Goal: Task Accomplishment & Management: Use online tool/utility

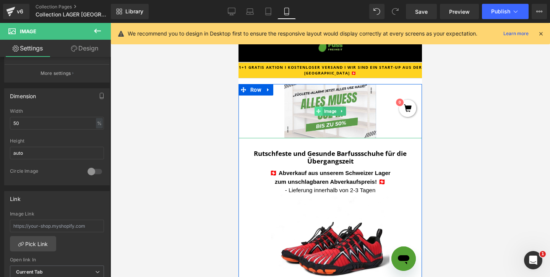
click at [317, 114] on span at bounding box center [319, 111] width 8 height 9
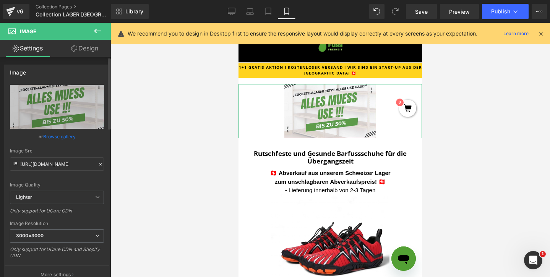
click at [61, 141] on link "Browse gallery" at bounding box center [59, 136] width 33 height 13
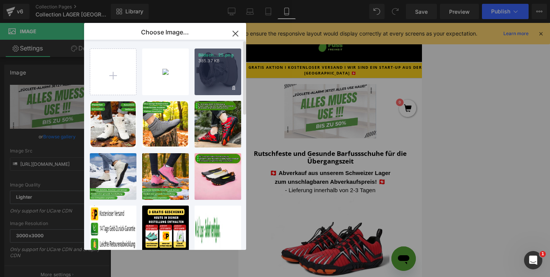
type input "C:\fakepath\Bildschirmfoto [DATE] 16.23.17.png"
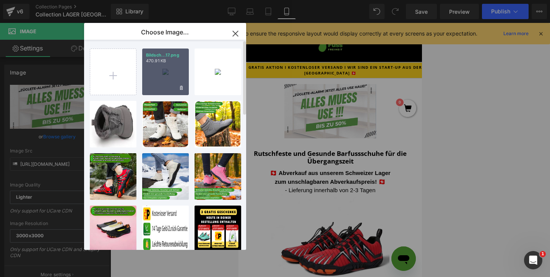
click at [175, 69] on div "Bildsch...17.png 470.91 KB" at bounding box center [165, 72] width 47 height 47
type input "[URL][DOMAIN_NAME]"
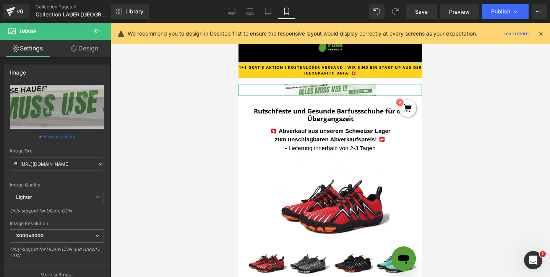
click at [80, 54] on link "Design" at bounding box center [84, 48] width 55 height 17
type input "0"
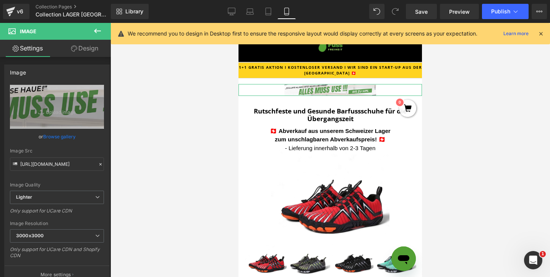
type input "0"
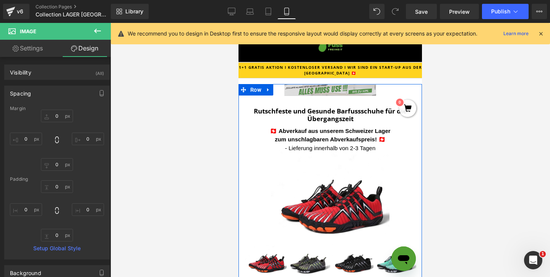
click at [301, 93] on img at bounding box center [331, 90] width 92 height 12
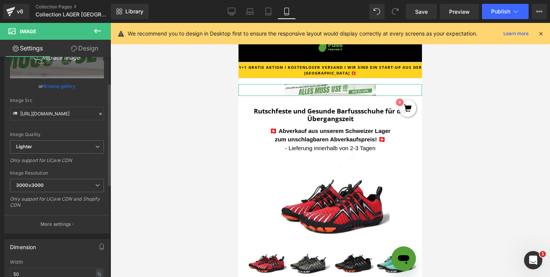
scroll to position [55, 0]
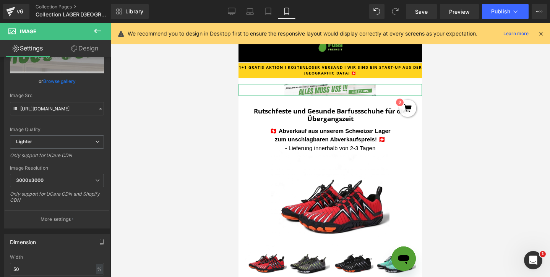
click at [80, 50] on link "Design" at bounding box center [84, 48] width 55 height 17
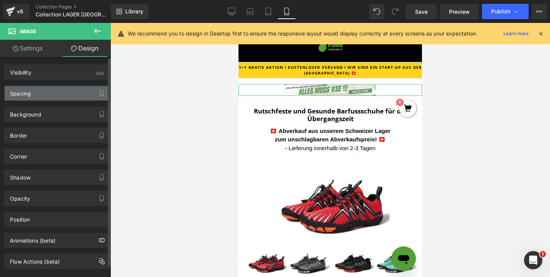
click at [52, 95] on div "Spacing" at bounding box center [57, 93] width 105 height 15
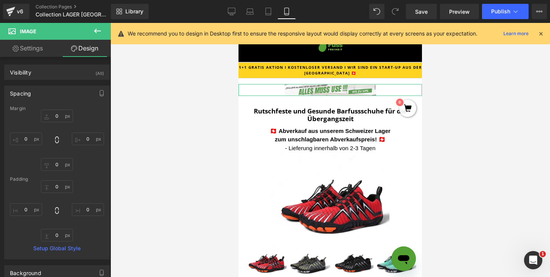
click at [35, 54] on link "Settings" at bounding box center [27, 48] width 55 height 17
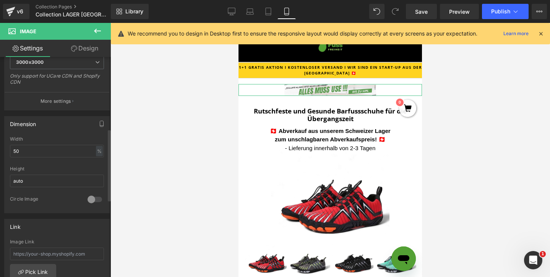
scroll to position [220, 0]
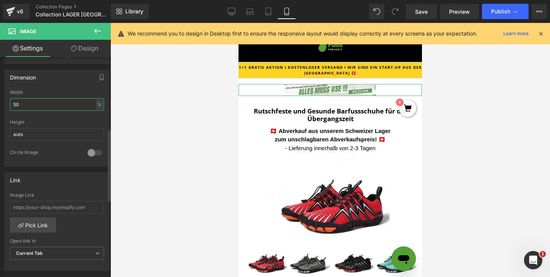
click at [38, 105] on input "50" at bounding box center [57, 104] width 94 height 13
click at [38, 104] on input "50" at bounding box center [57, 104] width 94 height 13
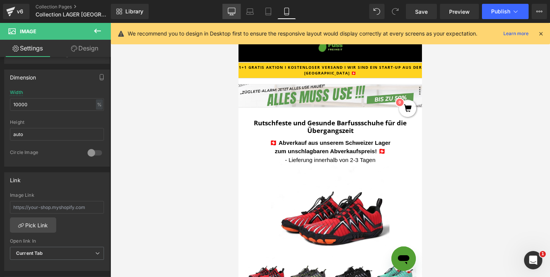
click at [234, 19] on link "Desktop" at bounding box center [232, 11] width 18 height 15
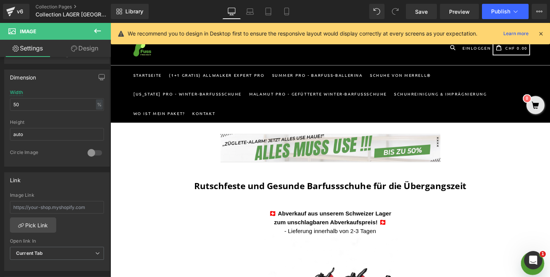
click at [234, 15] on icon at bounding box center [232, 15] width 4 height 0
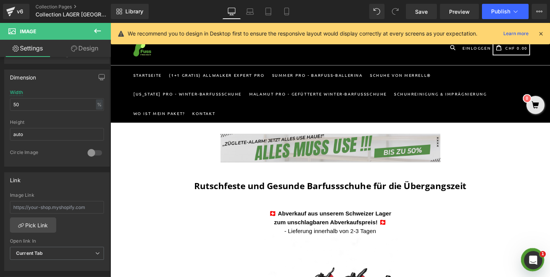
click at [260, 140] on img at bounding box center [341, 155] width 231 height 30
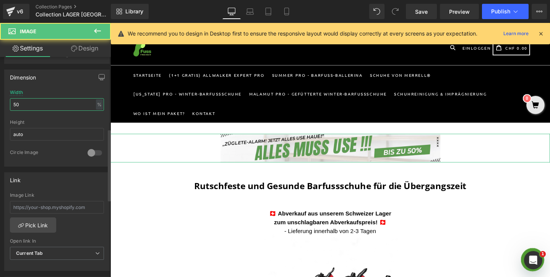
click at [41, 98] on input "50" at bounding box center [57, 104] width 94 height 13
click at [41, 99] on input "50" at bounding box center [57, 104] width 94 height 13
click at [42, 101] on input "50" at bounding box center [57, 104] width 94 height 13
type input "100"
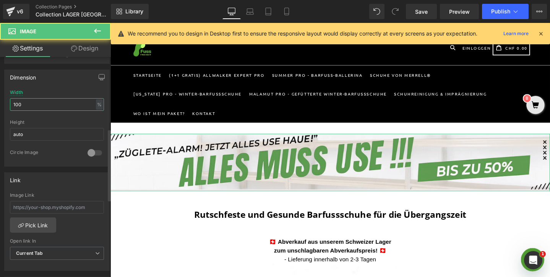
scroll to position [61, 0]
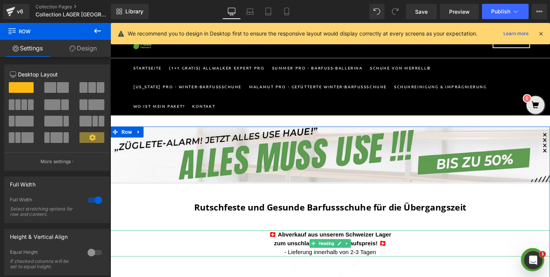
scroll to position [10, 0]
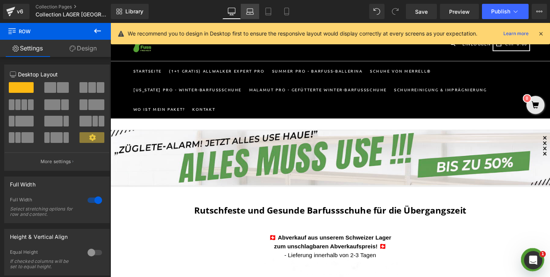
click at [255, 13] on link "Laptop" at bounding box center [250, 11] width 18 height 15
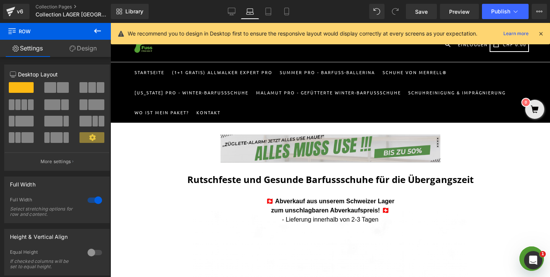
scroll to position [8, 0]
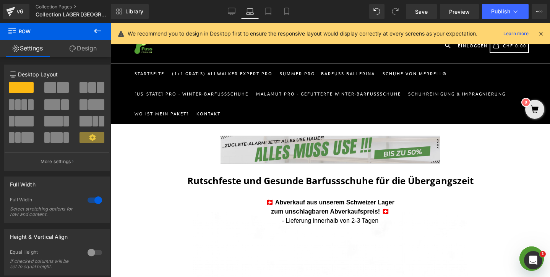
click at [278, 139] on img at bounding box center [331, 150] width 220 height 29
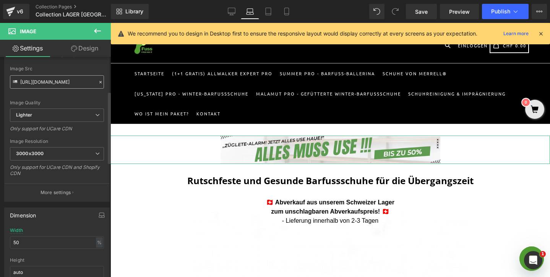
scroll to position [106, 0]
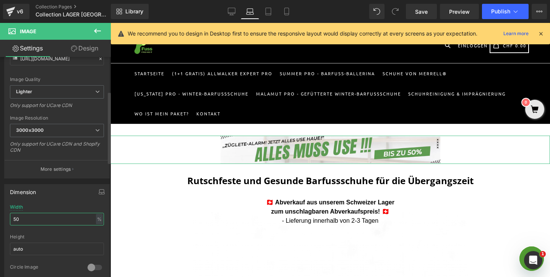
click at [31, 216] on input "50" at bounding box center [57, 219] width 94 height 13
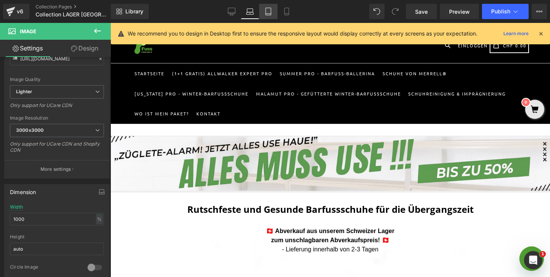
click at [265, 11] on icon at bounding box center [269, 12] width 8 height 8
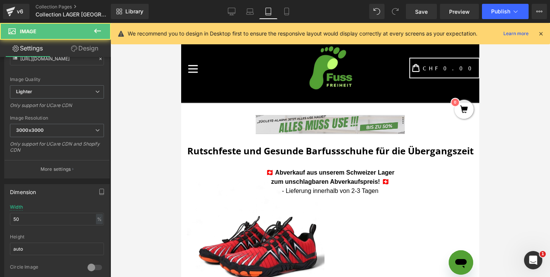
click at [275, 135] on img at bounding box center [330, 125] width 149 height 20
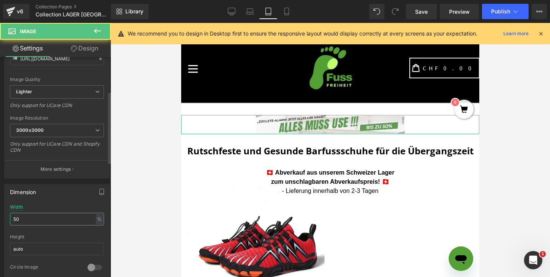
click at [45, 219] on input "50" at bounding box center [57, 219] width 94 height 13
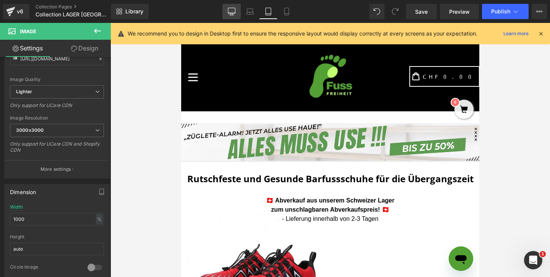
click at [237, 11] on link "Desktop" at bounding box center [232, 11] width 18 height 15
type input "100"
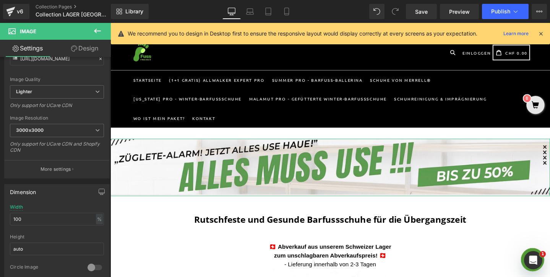
click at [75, 54] on link "Design" at bounding box center [84, 48] width 55 height 17
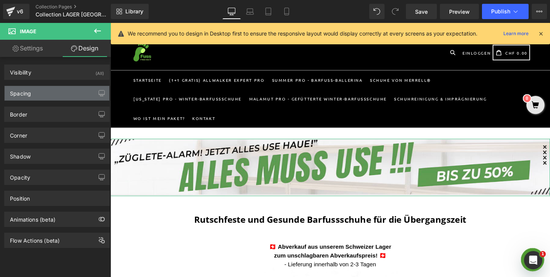
click at [42, 93] on div "Spacing" at bounding box center [57, 93] width 105 height 15
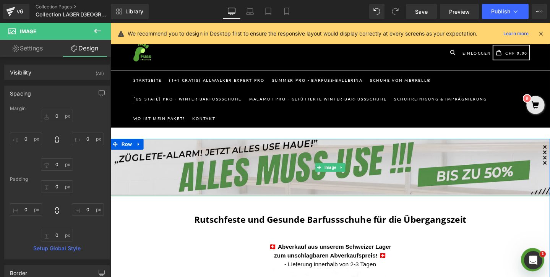
click at [346, 185] on img at bounding box center [342, 175] width 463 height 60
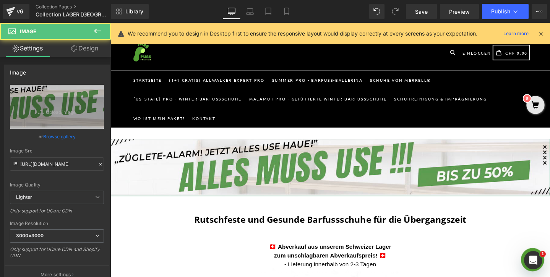
click at [93, 52] on link "Design" at bounding box center [84, 48] width 55 height 17
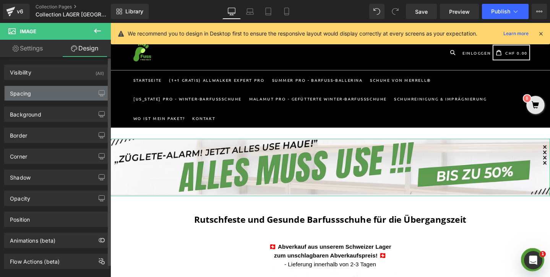
click at [58, 91] on div "Spacing" at bounding box center [57, 93] width 105 height 15
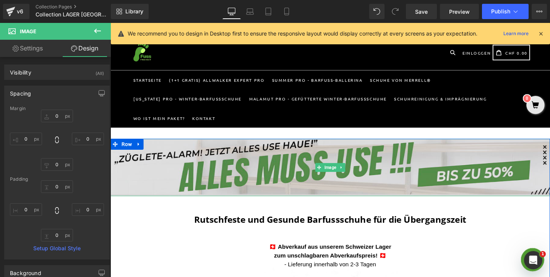
click at [146, 167] on img at bounding box center [342, 175] width 463 height 60
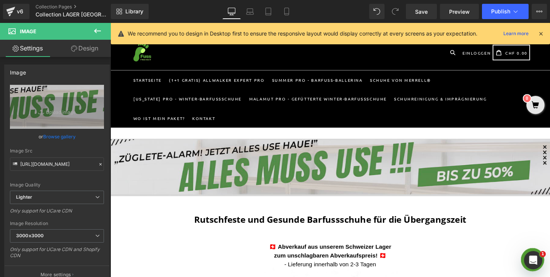
click at [189, 156] on img at bounding box center [342, 175] width 463 height 60
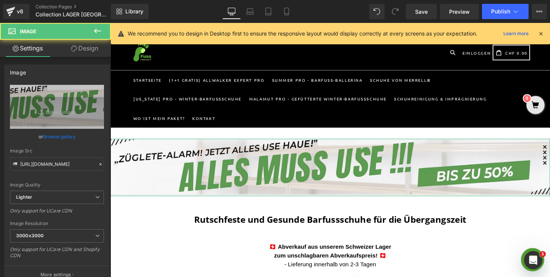
click at [88, 50] on link "Design" at bounding box center [84, 48] width 55 height 17
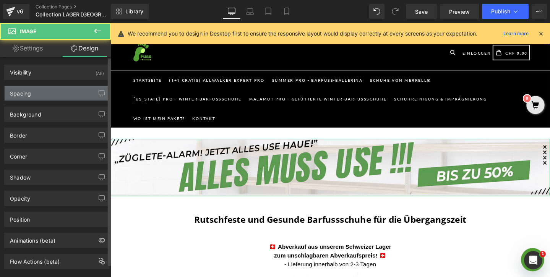
click at [55, 89] on div "Spacing" at bounding box center [57, 93] width 105 height 15
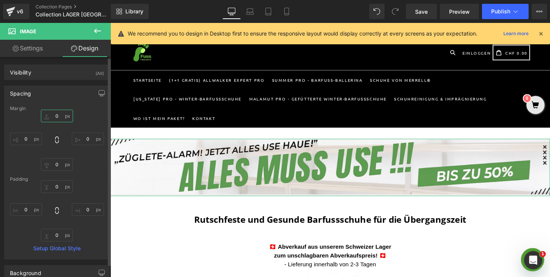
click at [49, 116] on input "0" at bounding box center [57, 116] width 32 height 13
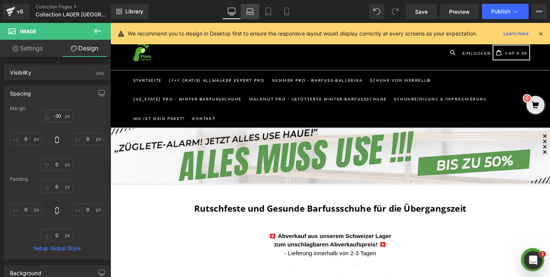
click at [246, 7] on link "Laptop" at bounding box center [250, 11] width 18 height 15
type input "-30"
type input "0"
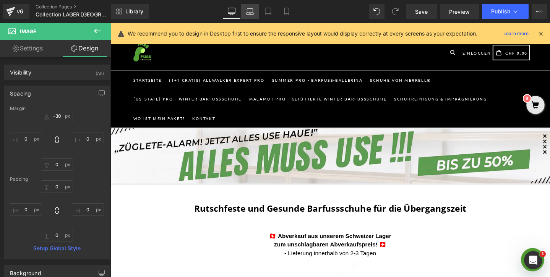
type input "0"
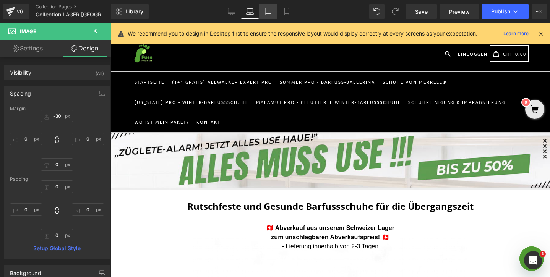
click at [260, 13] on link "Tablet" at bounding box center [268, 11] width 18 height 15
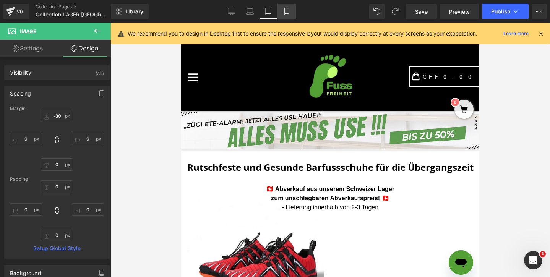
type input "-30"
type input "0"
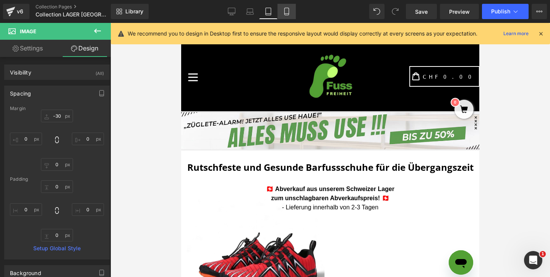
type input "0"
click at [291, 15] on icon at bounding box center [287, 12] width 8 height 8
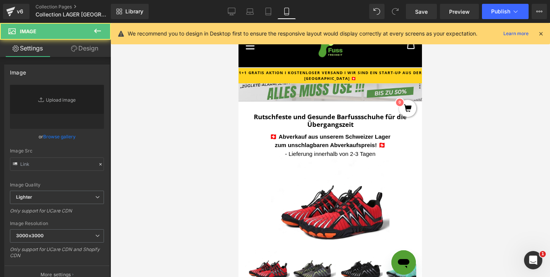
click at [320, 94] on img at bounding box center [331, 90] width 184 height 24
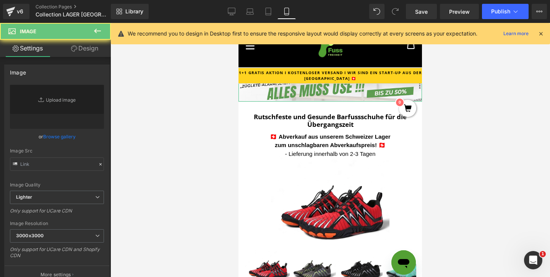
drag, startPoint x: 87, startPoint y: 46, endPoint x: 138, endPoint y: 55, distance: 52.1
click at [87, 46] on link "Design" at bounding box center [84, 48] width 55 height 17
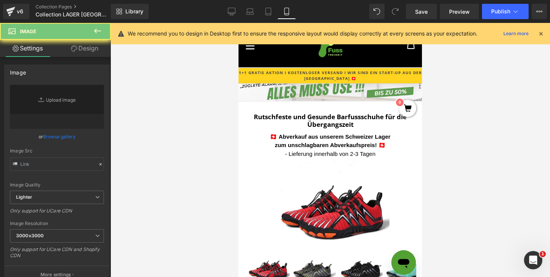
click at [243, 87] on img at bounding box center [331, 90] width 184 height 24
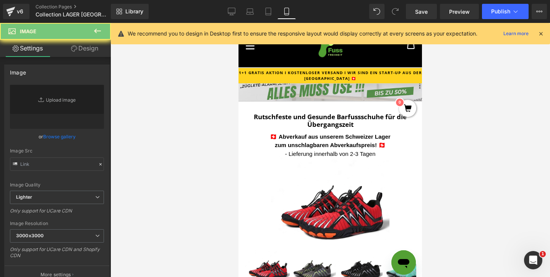
drag, startPoint x: 469, startPoint y: 37, endPoint x: 243, endPoint y: 85, distance: 230.7
click at [243, 85] on img at bounding box center [331, 90] width 184 height 24
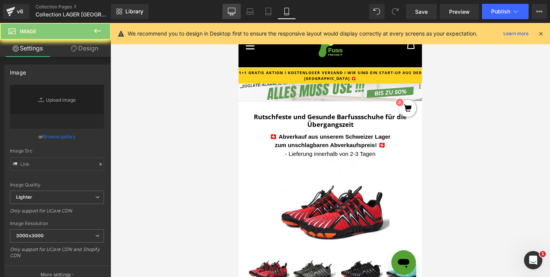
click at [230, 14] on icon at bounding box center [232, 12] width 8 height 8
click at [255, 17] on link "Laptop" at bounding box center [250, 11] width 18 height 15
click at [231, 13] on icon at bounding box center [231, 13] width 7 height 0
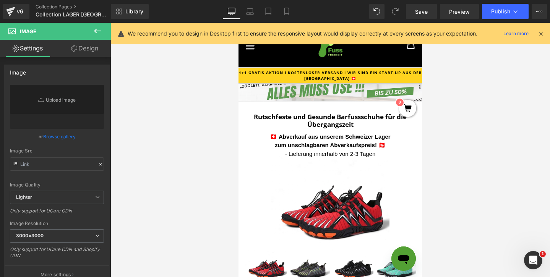
click at [542, 33] on icon at bounding box center [541, 33] width 7 height 7
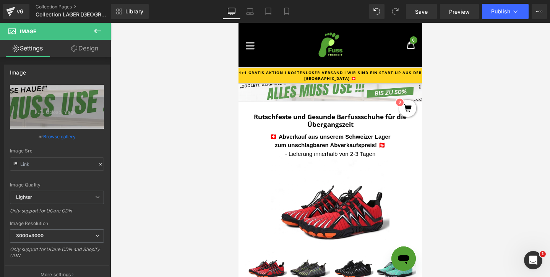
type input "[URL][DOMAIN_NAME]"
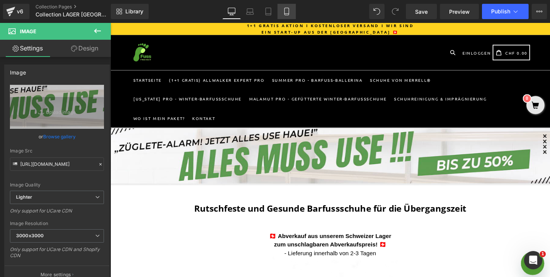
click at [291, 11] on icon at bounding box center [287, 12] width 8 height 8
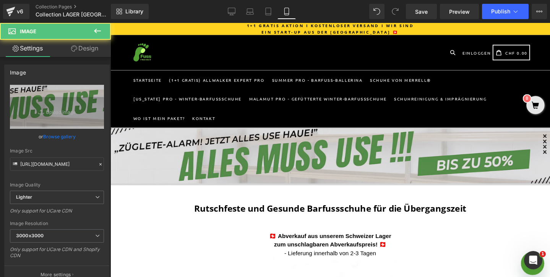
click at [222, 133] on img at bounding box center [342, 163] width 463 height 60
click at [208, 133] on img at bounding box center [342, 163] width 463 height 60
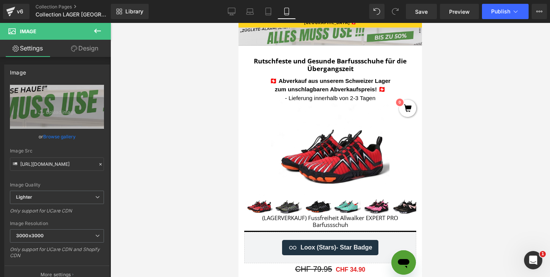
type input "10000"
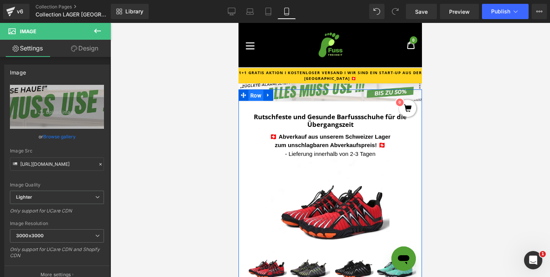
click at [260, 93] on span "Row" at bounding box center [256, 95] width 15 height 11
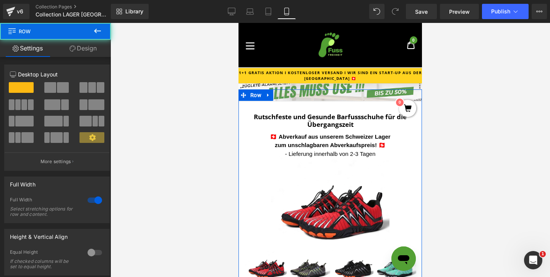
click at [97, 48] on link "Design" at bounding box center [82, 48] width 55 height 17
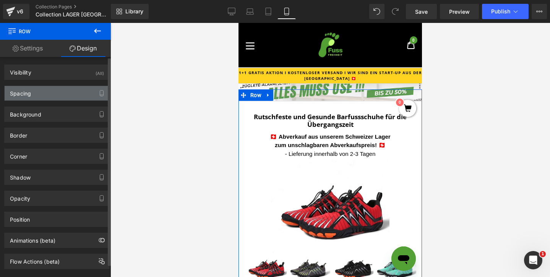
click at [46, 98] on div "Spacing" at bounding box center [57, 93] width 105 height 15
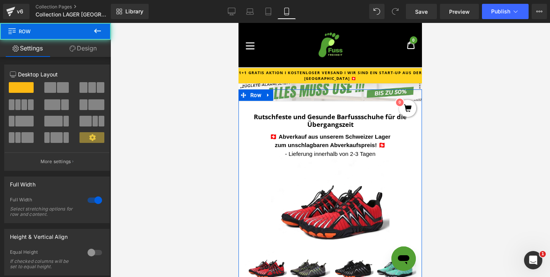
click at [92, 45] on link "Design" at bounding box center [82, 48] width 55 height 17
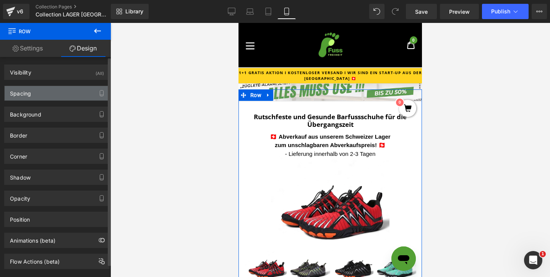
click at [42, 96] on div "Spacing" at bounding box center [57, 93] width 105 height 15
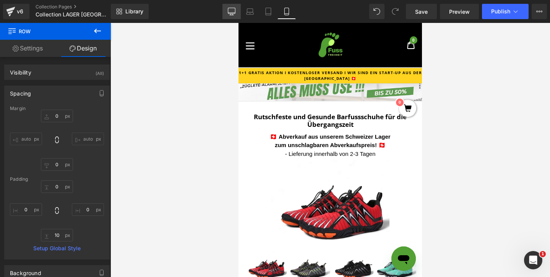
click at [235, 14] on icon at bounding box center [232, 12] width 8 height 8
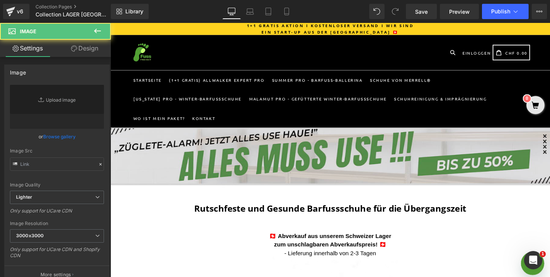
click at [238, 133] on img at bounding box center [342, 163] width 463 height 60
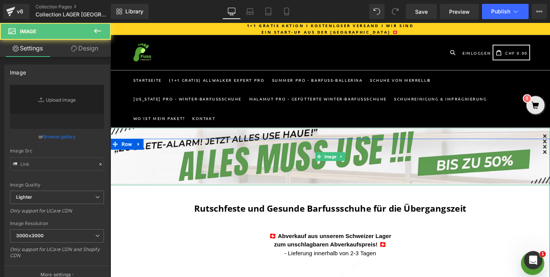
click at [81, 44] on link "Design" at bounding box center [84, 48] width 55 height 17
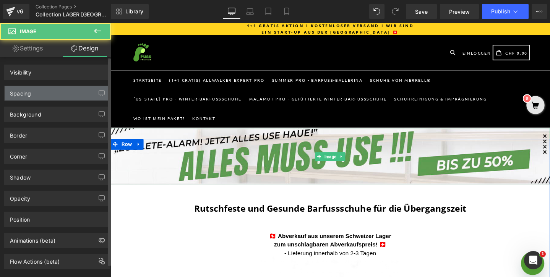
click at [57, 91] on div "Spacing" at bounding box center [57, 93] width 105 height 15
click at [57, 95] on div "Spacing" at bounding box center [57, 93] width 105 height 15
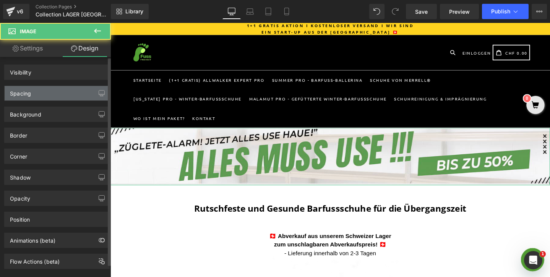
click at [57, 95] on div "Spacing" at bounding box center [57, 93] width 105 height 15
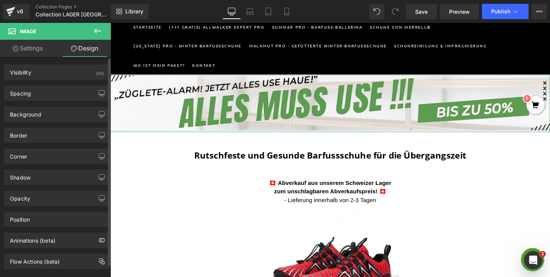
click at [76, 102] on div "Background Color & Image color transparent Color transparent 0 % Image Replace …" at bounding box center [57, 111] width 114 height 21
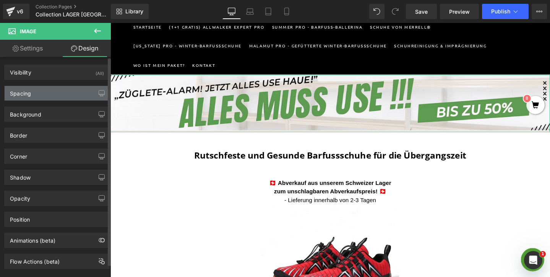
click at [75, 98] on div "Spacing" at bounding box center [57, 93] width 105 height 15
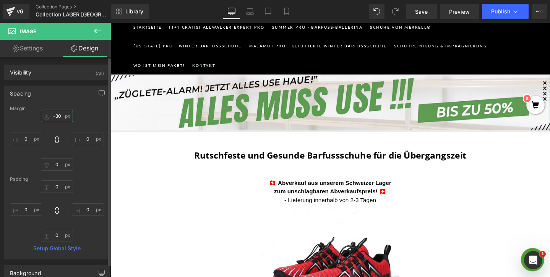
click at [52, 116] on input "-30" at bounding box center [57, 116] width 32 height 13
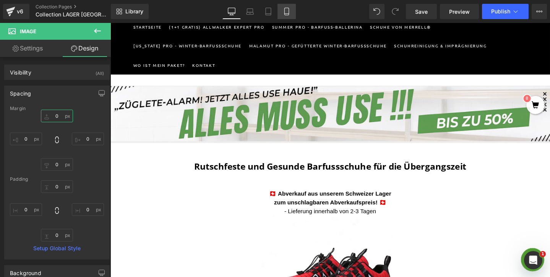
type input "0"
drag, startPoint x: 288, startPoint y: 13, endPoint x: 68, endPoint y: 73, distance: 228.1
click at [288, 13] on icon at bounding box center [287, 12] width 8 height 8
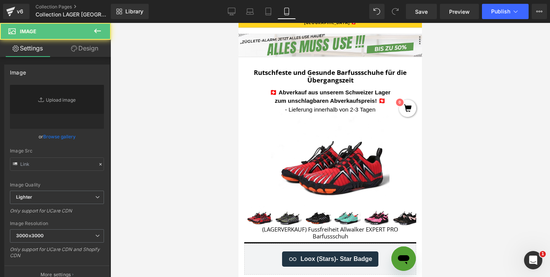
drag, startPoint x: 296, startPoint y: 91, endPoint x: 288, endPoint y: 90, distance: 8.0
click at [81, 51] on link "Design" at bounding box center [84, 48] width 55 height 17
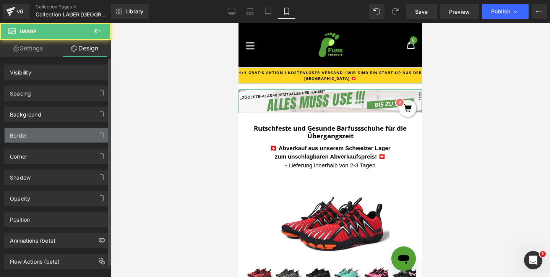
click at [50, 90] on div "Spacing" at bounding box center [57, 93] width 105 height 15
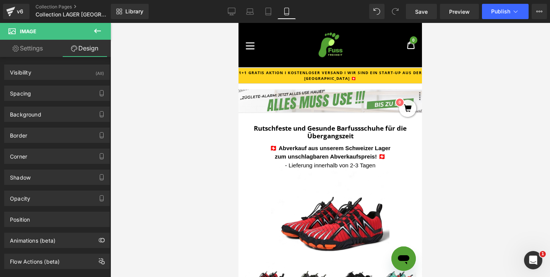
click at [514, 131] on div at bounding box center [331, 150] width 440 height 254
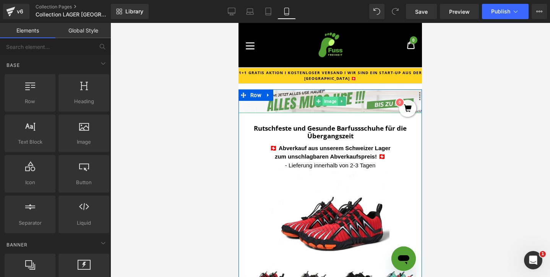
click at [328, 101] on span "Image" at bounding box center [330, 101] width 15 height 9
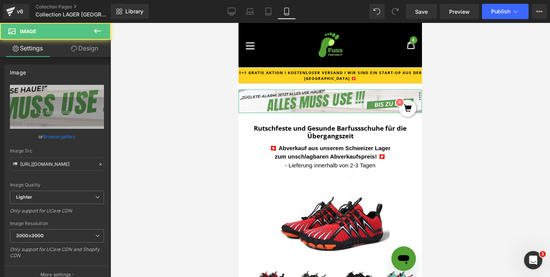
click at [87, 53] on link "Design" at bounding box center [84, 48] width 55 height 17
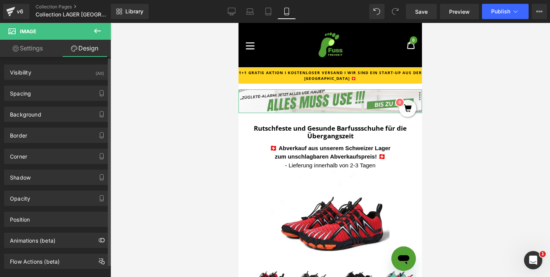
click at [41, 103] on div "Background Color & Image color transparent Color transparent 0 % Image Replace …" at bounding box center [57, 111] width 114 height 21
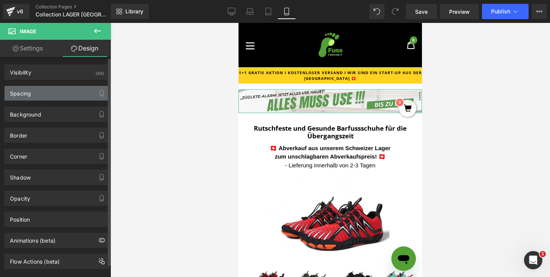
click at [40, 98] on div "Spacing" at bounding box center [57, 93] width 105 height 15
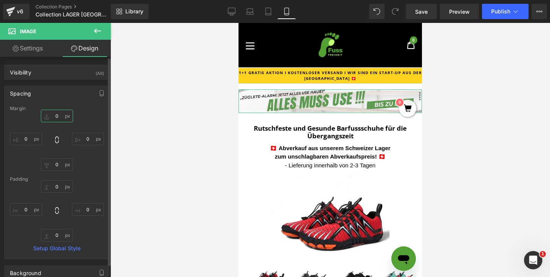
click at [49, 117] on input "0" at bounding box center [57, 116] width 32 height 13
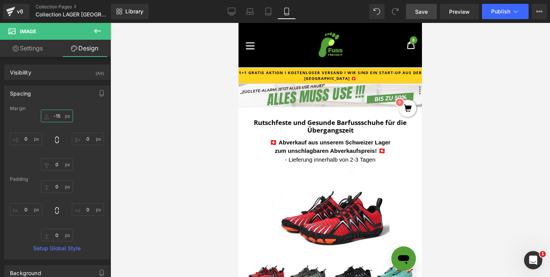
type input "-15"
click at [428, 15] on span "Save" at bounding box center [421, 12] width 13 height 8
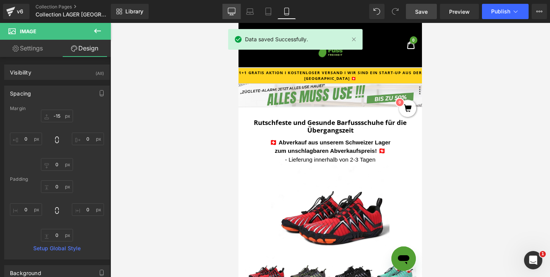
click at [224, 8] on link "Desktop" at bounding box center [232, 11] width 18 height 15
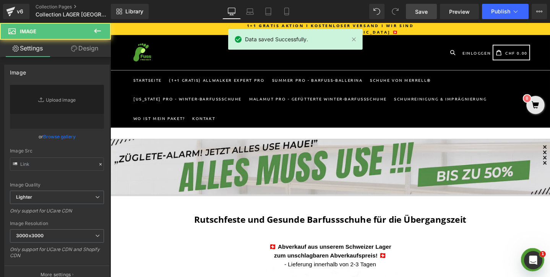
click at [161, 149] on img at bounding box center [342, 175] width 463 height 60
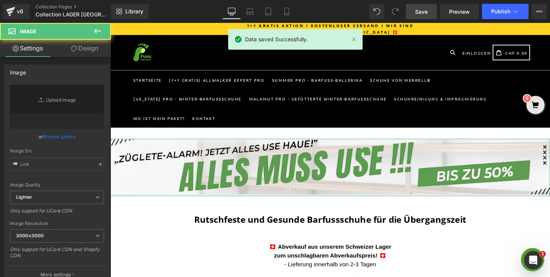
click at [82, 54] on link "Design" at bounding box center [84, 48] width 55 height 17
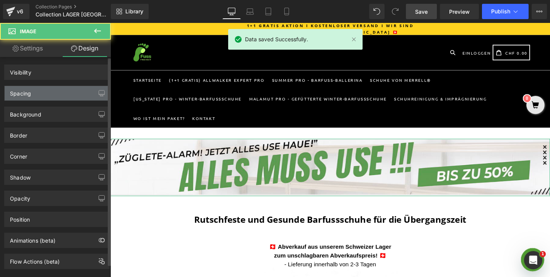
click at [51, 97] on div "Spacing" at bounding box center [57, 93] width 105 height 15
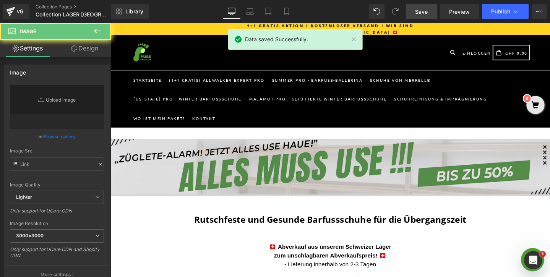
click at [273, 194] on img at bounding box center [342, 175] width 463 height 60
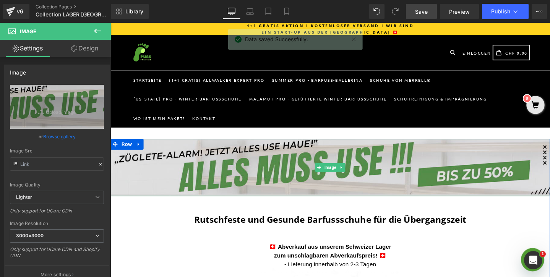
type input "[URL][DOMAIN_NAME]"
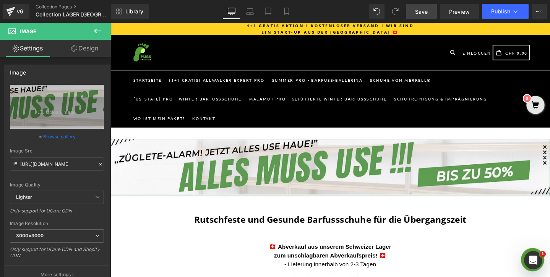
drag, startPoint x: 82, startPoint y: 49, endPoint x: 69, endPoint y: 64, distance: 19.8
click at [82, 49] on link "Design" at bounding box center [84, 48] width 55 height 17
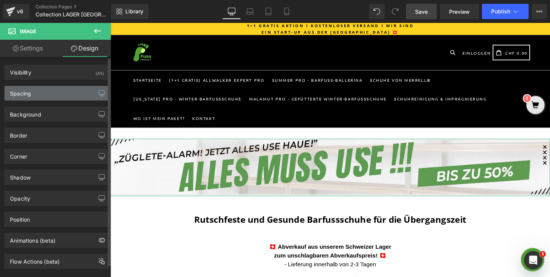
click at [57, 92] on div "Spacing" at bounding box center [57, 93] width 105 height 15
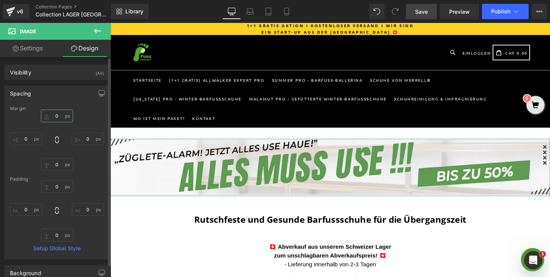
click at [50, 115] on input "0" at bounding box center [57, 116] width 32 height 13
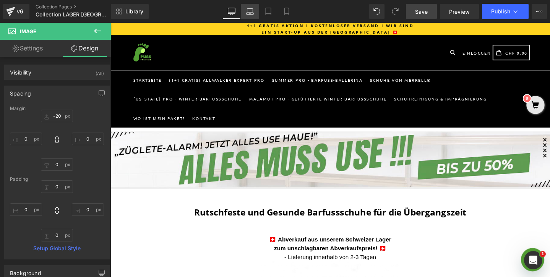
click at [257, 10] on link "Laptop" at bounding box center [250, 11] width 18 height 15
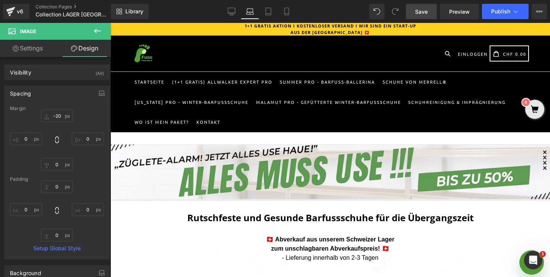
type input "0"
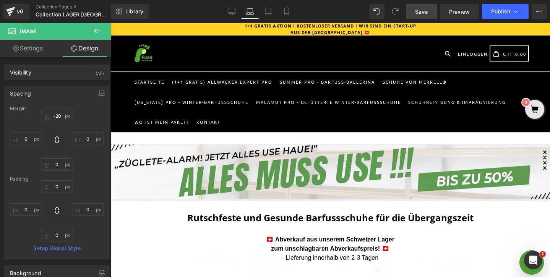
type input "0"
click at [268, 13] on icon at bounding box center [269, 12] width 8 height 8
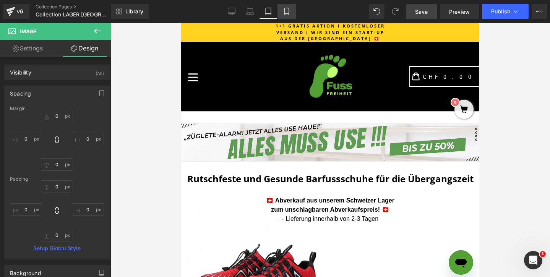
click at [290, 12] on icon at bounding box center [287, 12] width 8 height 8
type input "0"
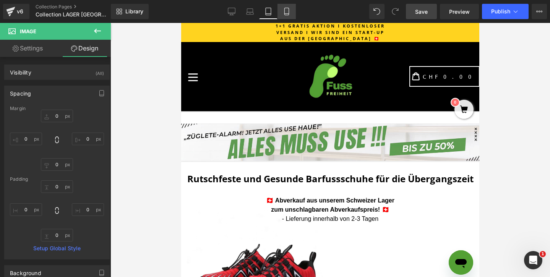
type input "0"
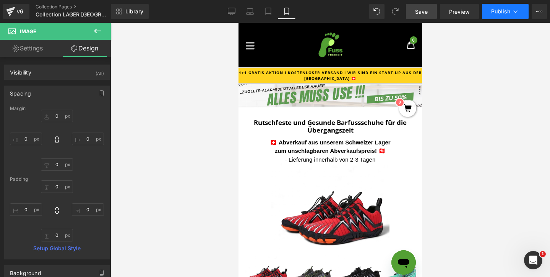
click at [508, 10] on span "Publish" at bounding box center [500, 11] width 19 height 6
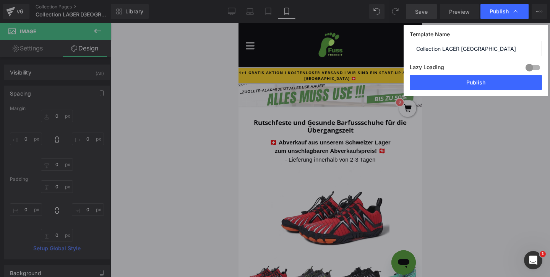
click at [480, 83] on button "Publish" at bounding box center [476, 82] width 132 height 15
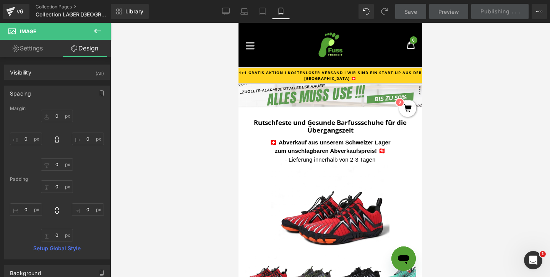
type input "-15"
type input "0"
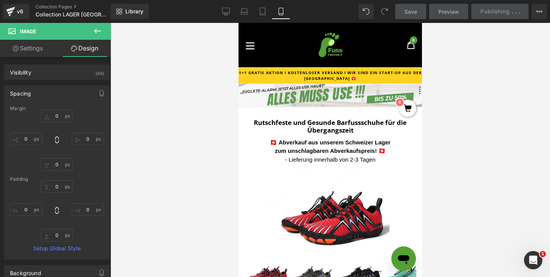
type input "0"
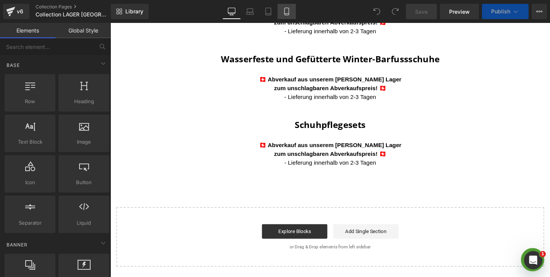
click at [284, 10] on icon at bounding box center [287, 12] width 8 height 8
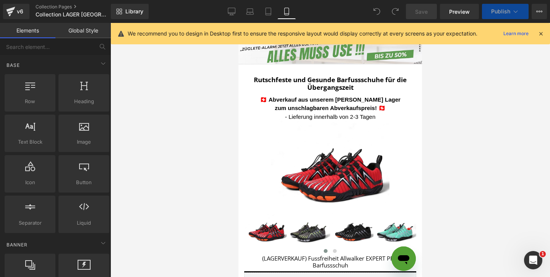
scroll to position [18, 0]
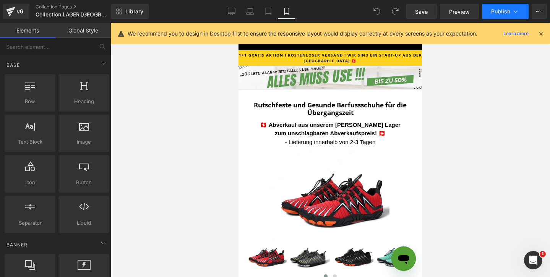
click at [496, 13] on span "Publish" at bounding box center [500, 11] width 19 height 6
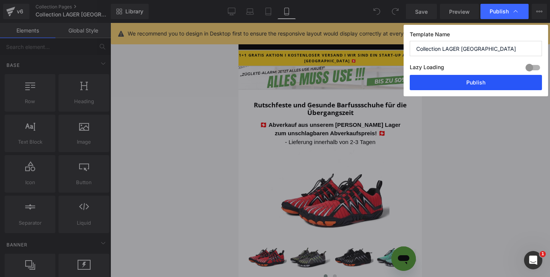
click at [460, 88] on button "Publish" at bounding box center [476, 82] width 132 height 15
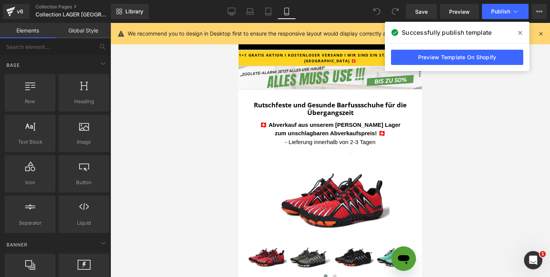
click at [459, 105] on div at bounding box center [331, 150] width 440 height 254
click at [521, 30] on icon at bounding box center [521, 33] width 4 height 6
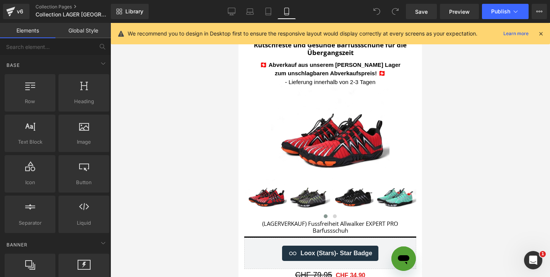
scroll to position [0, 0]
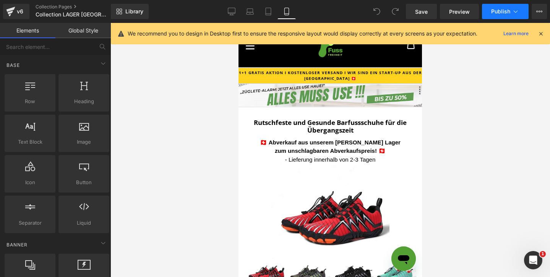
click at [504, 10] on span "Publish" at bounding box center [500, 11] width 19 height 6
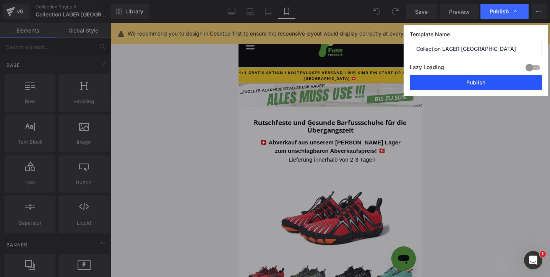
click at [467, 83] on button "Publish" at bounding box center [476, 82] width 132 height 15
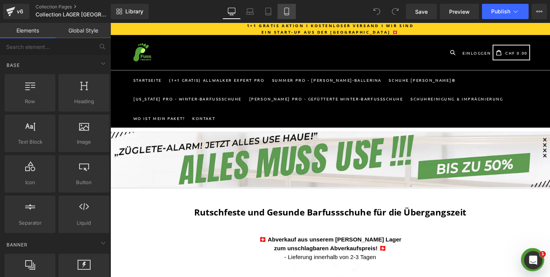
click at [282, 15] on link "Mobile" at bounding box center [287, 11] width 18 height 15
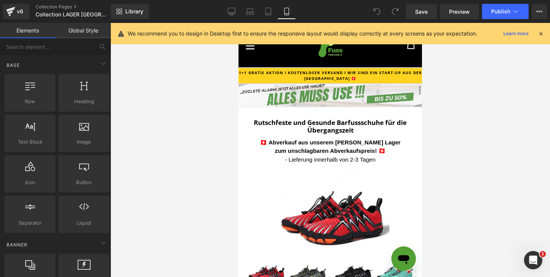
click at [543, 36] on icon at bounding box center [541, 33] width 7 height 7
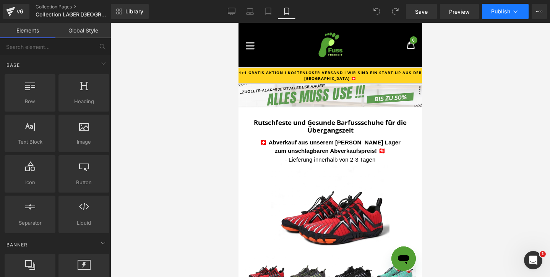
click at [508, 10] on span "Publish" at bounding box center [500, 11] width 19 height 6
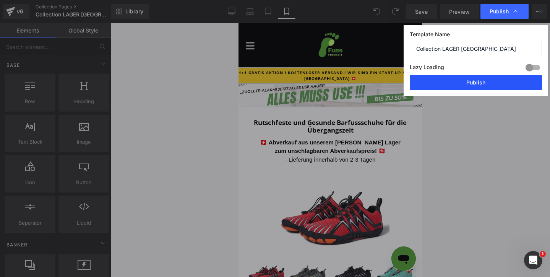
click at [462, 88] on button "Publish" at bounding box center [476, 82] width 132 height 15
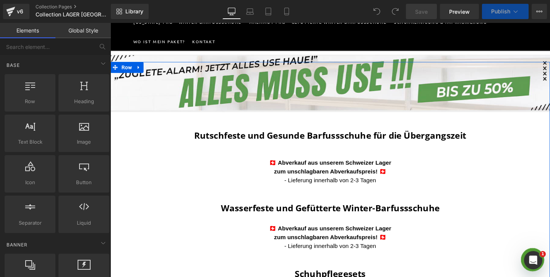
scroll to position [111, 0]
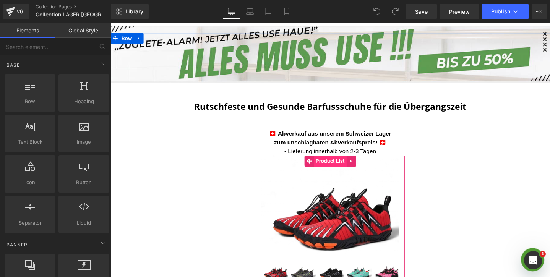
click at [331, 169] on span "Product List" at bounding box center [342, 168] width 34 height 11
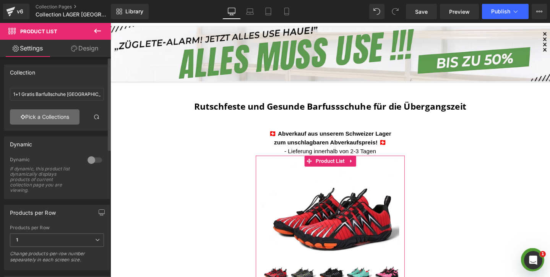
click at [70, 119] on link "Pick a Collections" at bounding box center [45, 116] width 70 height 15
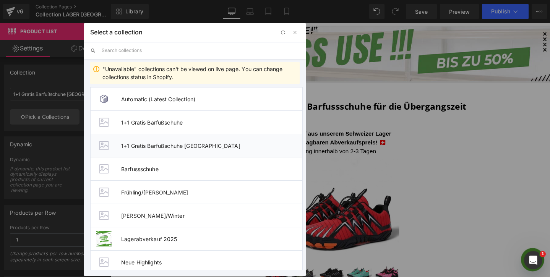
click at [181, 145] on span "1+1 Gratis Barfußschuhe SCHWEIZ" at bounding box center [211, 146] width 181 height 7
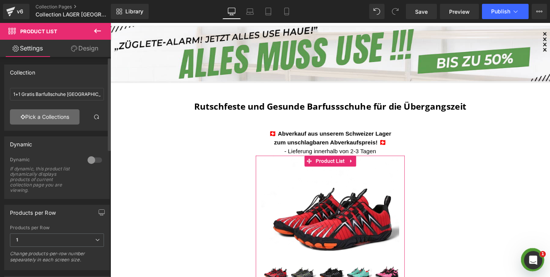
click at [72, 119] on link "Pick a Collections" at bounding box center [45, 116] width 70 height 15
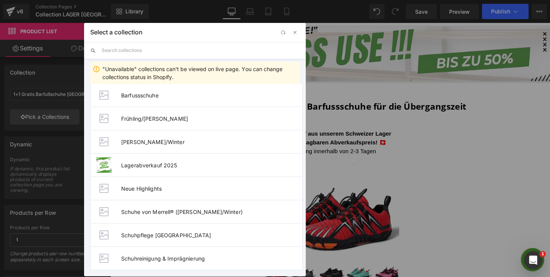
scroll to position [76, 0]
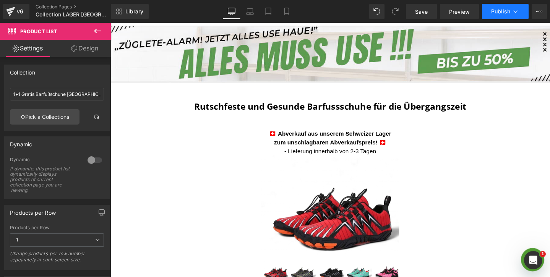
click at [510, 16] on button "Publish" at bounding box center [505, 11] width 47 height 15
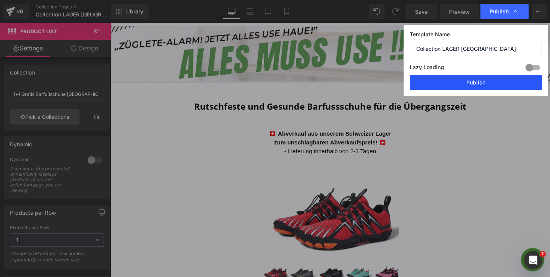
drag, startPoint x: 371, startPoint y: 59, endPoint x: 464, endPoint y: 79, distance: 94.3
click at [464, 79] on button "Publish" at bounding box center [476, 82] width 132 height 15
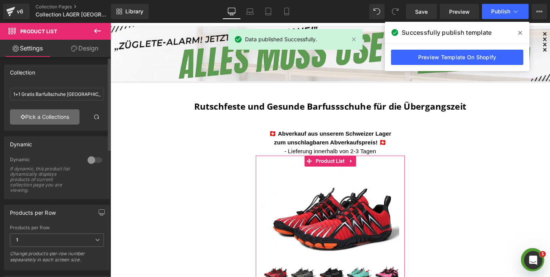
click at [41, 117] on link "Pick a Collections" at bounding box center [45, 116] width 70 height 15
